Goal: Navigation & Orientation: Find specific page/section

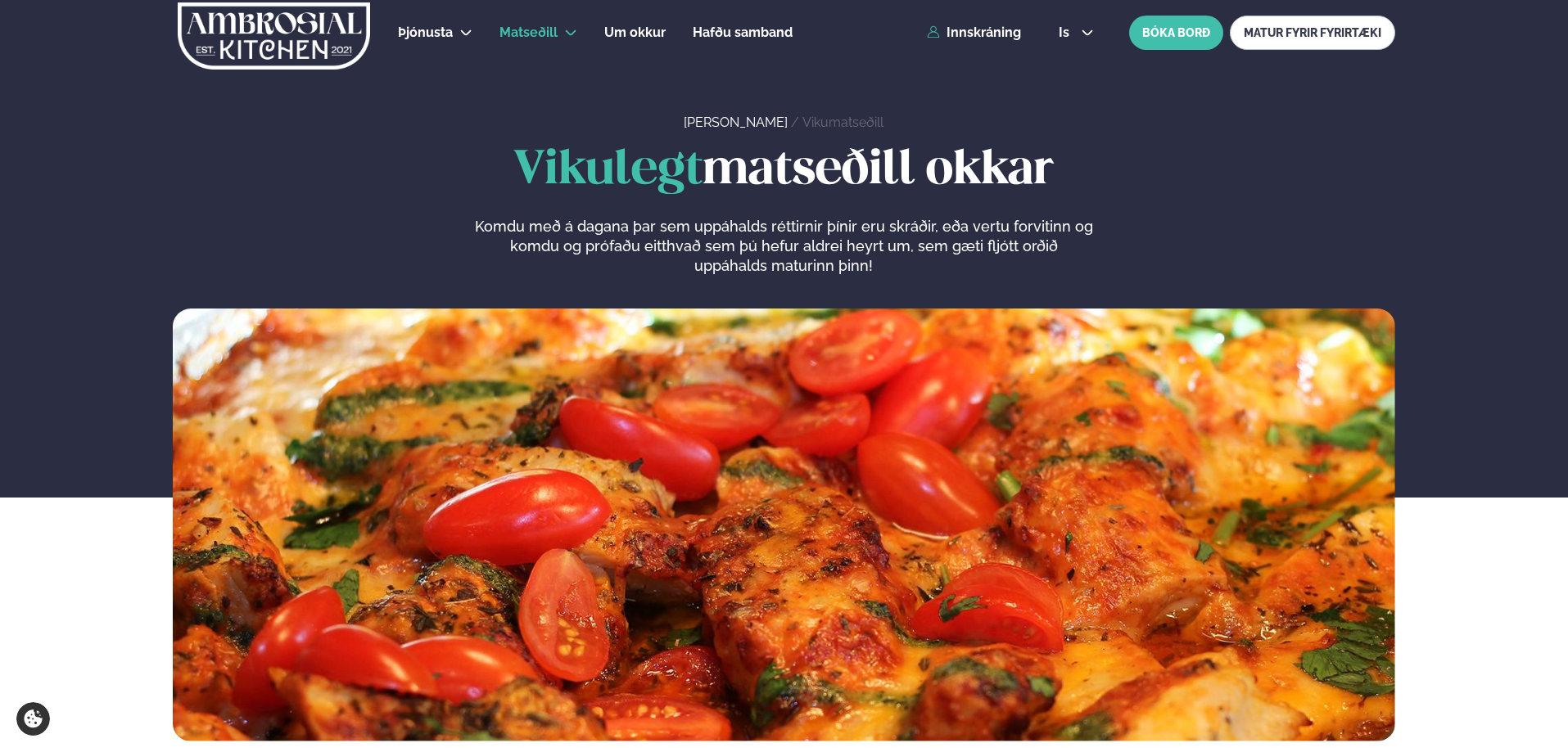
scroll to position [736, 0]
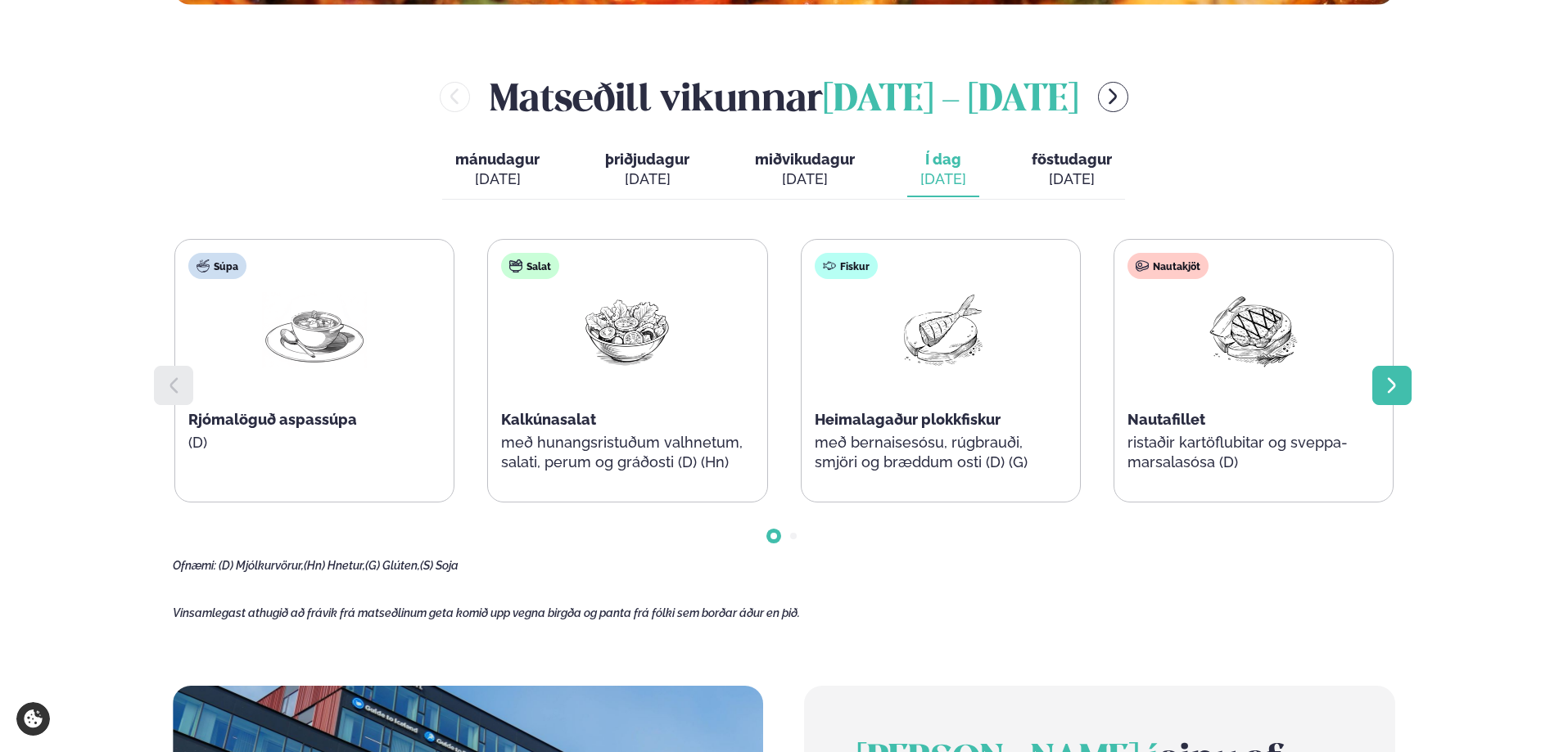
click at [1404, 388] on div at bounding box center [1392, 386] width 40 height 40
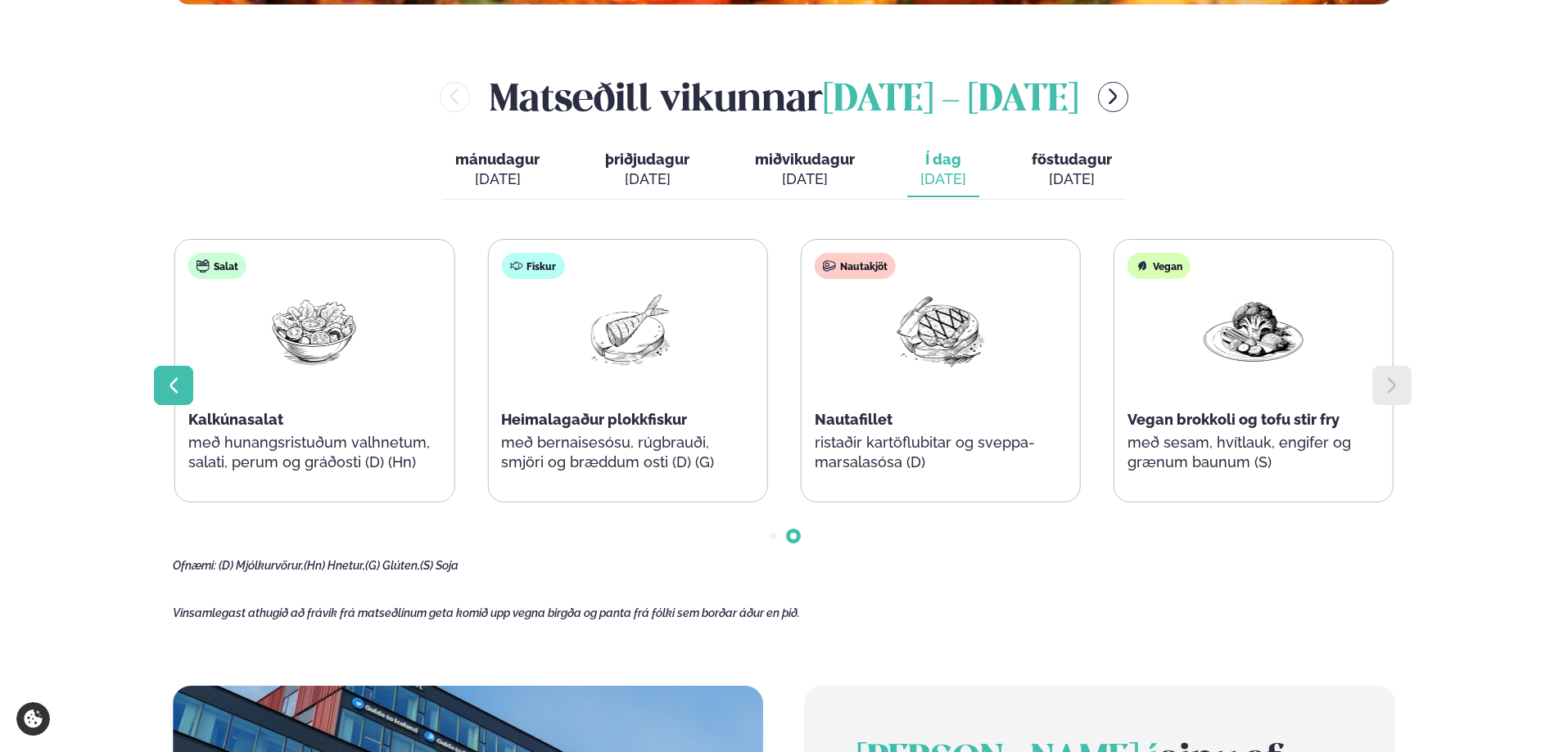
click at [172, 377] on icon at bounding box center [173, 386] width 20 height 20
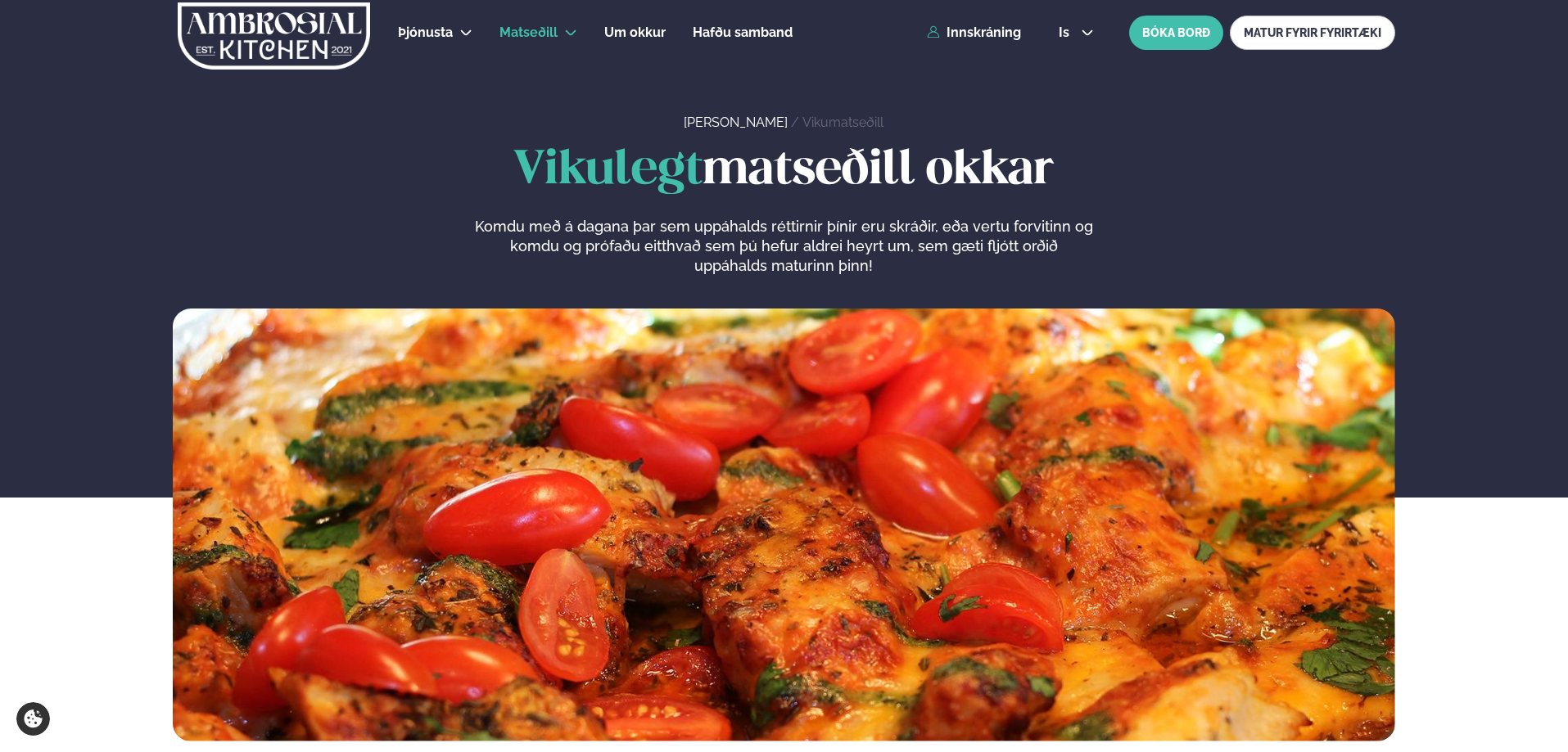
scroll to position [573, 0]
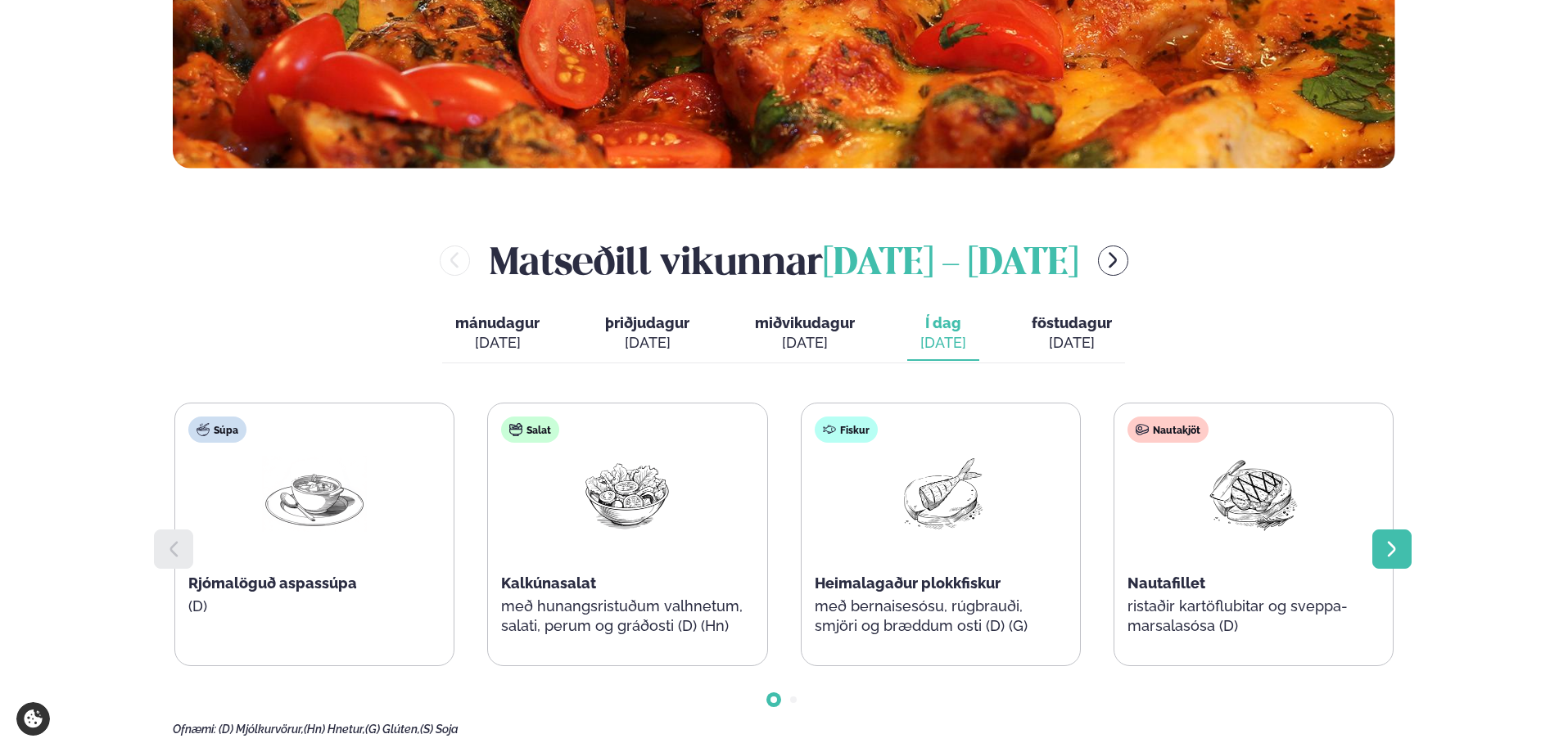
click at [1394, 542] on icon at bounding box center [1392, 549] width 20 height 20
